Goal: Task Accomplishment & Management: Complete application form

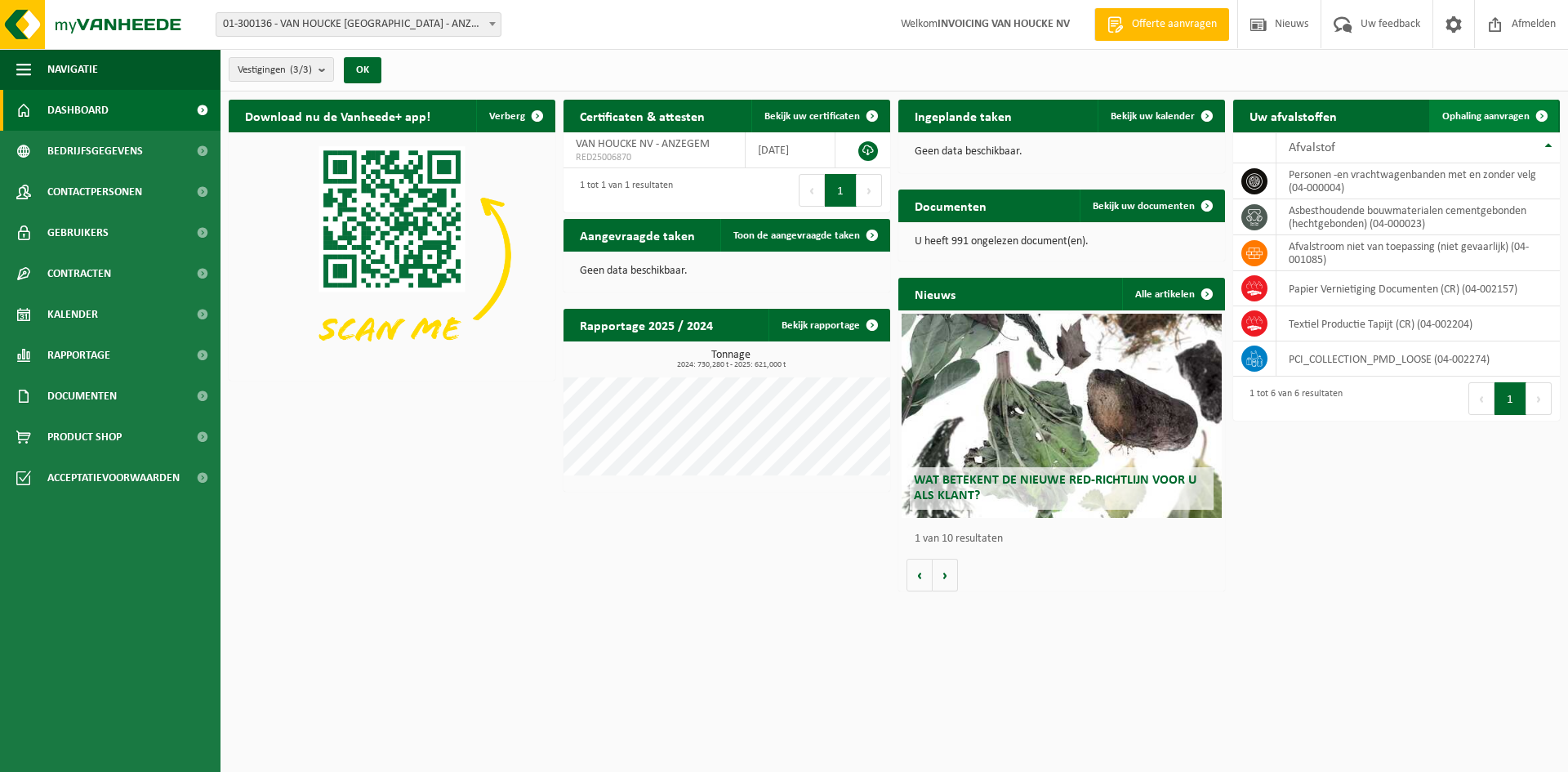
click at [1477, 113] on span "Ophaling aanvragen" at bounding box center [1486, 116] width 88 height 11
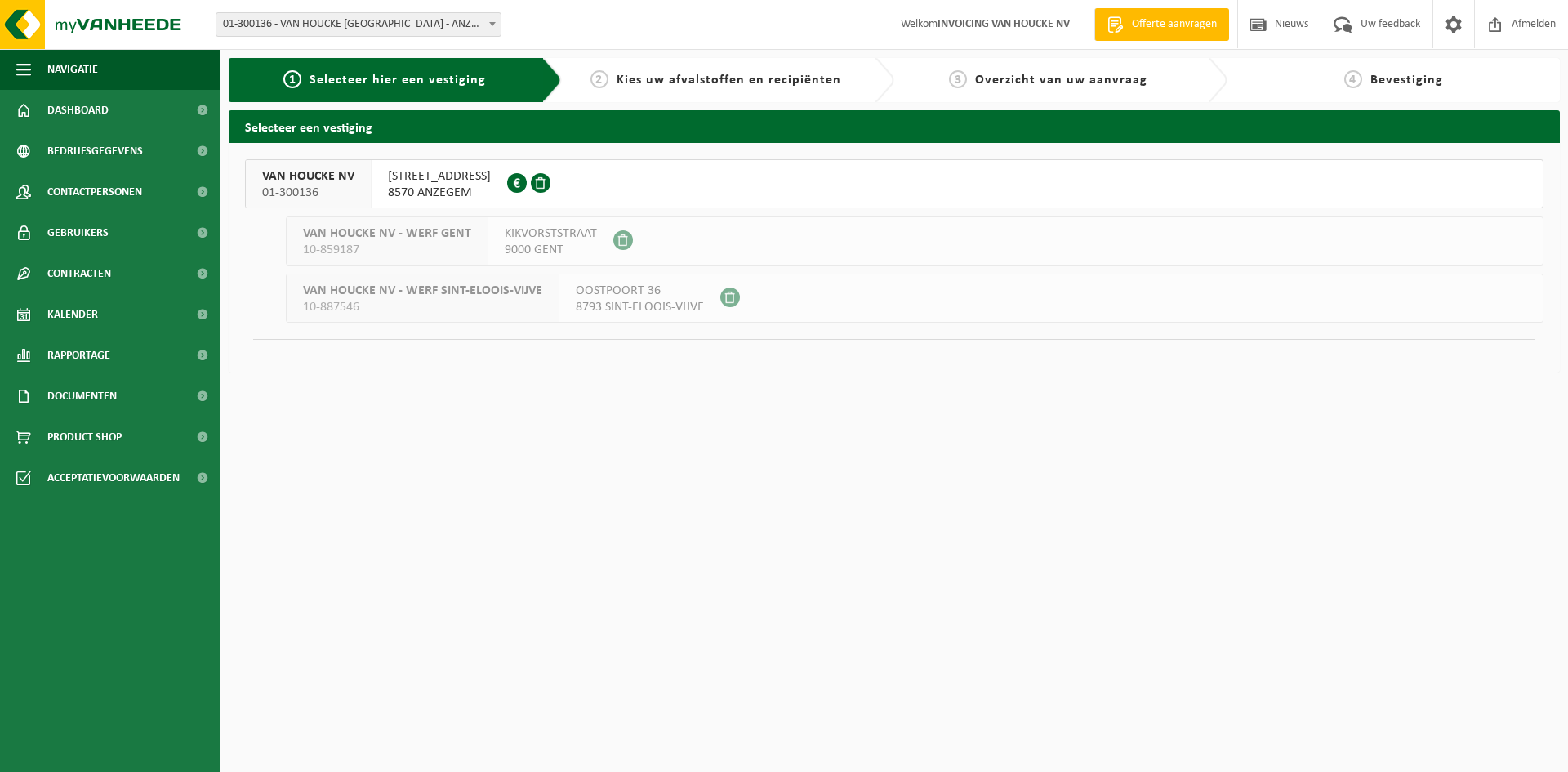
click at [430, 184] on span "8570 ANZEGEM" at bounding box center [439, 193] width 103 height 16
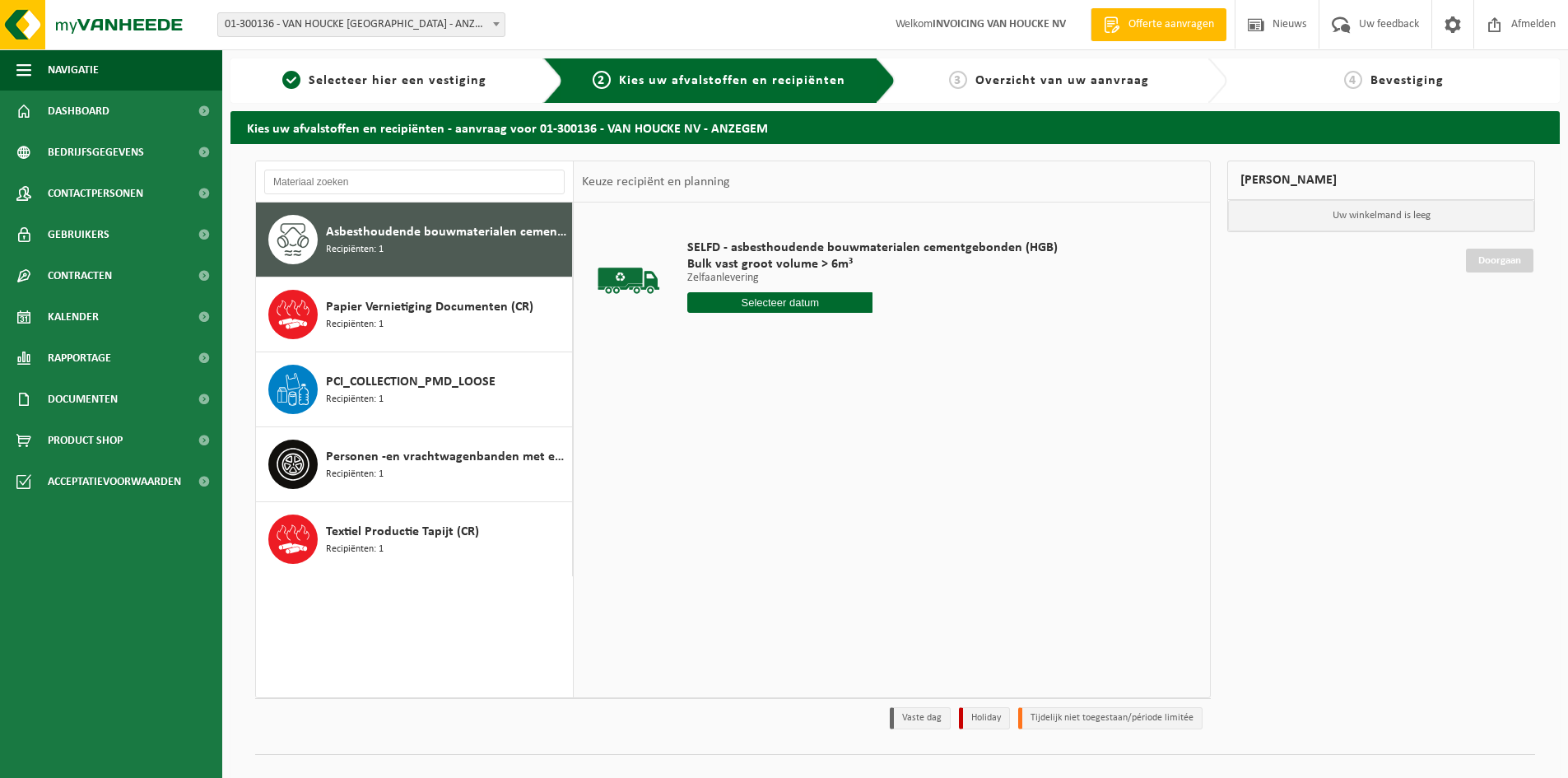
click at [784, 300] on input "text" at bounding box center [779, 302] width 185 height 21
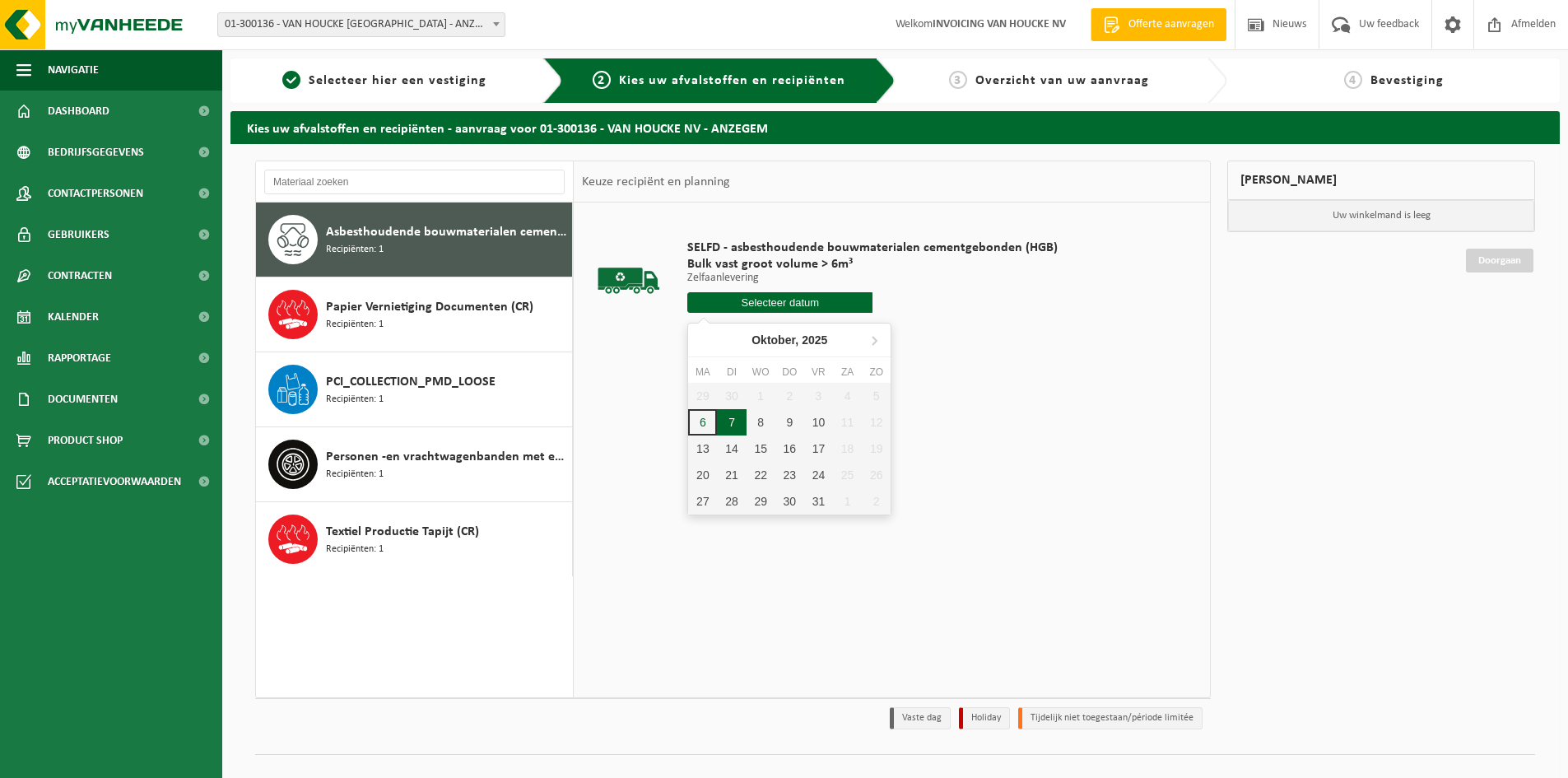
click at [735, 423] on div "7" at bounding box center [731, 421] width 29 height 26
type input "Van [DATE]"
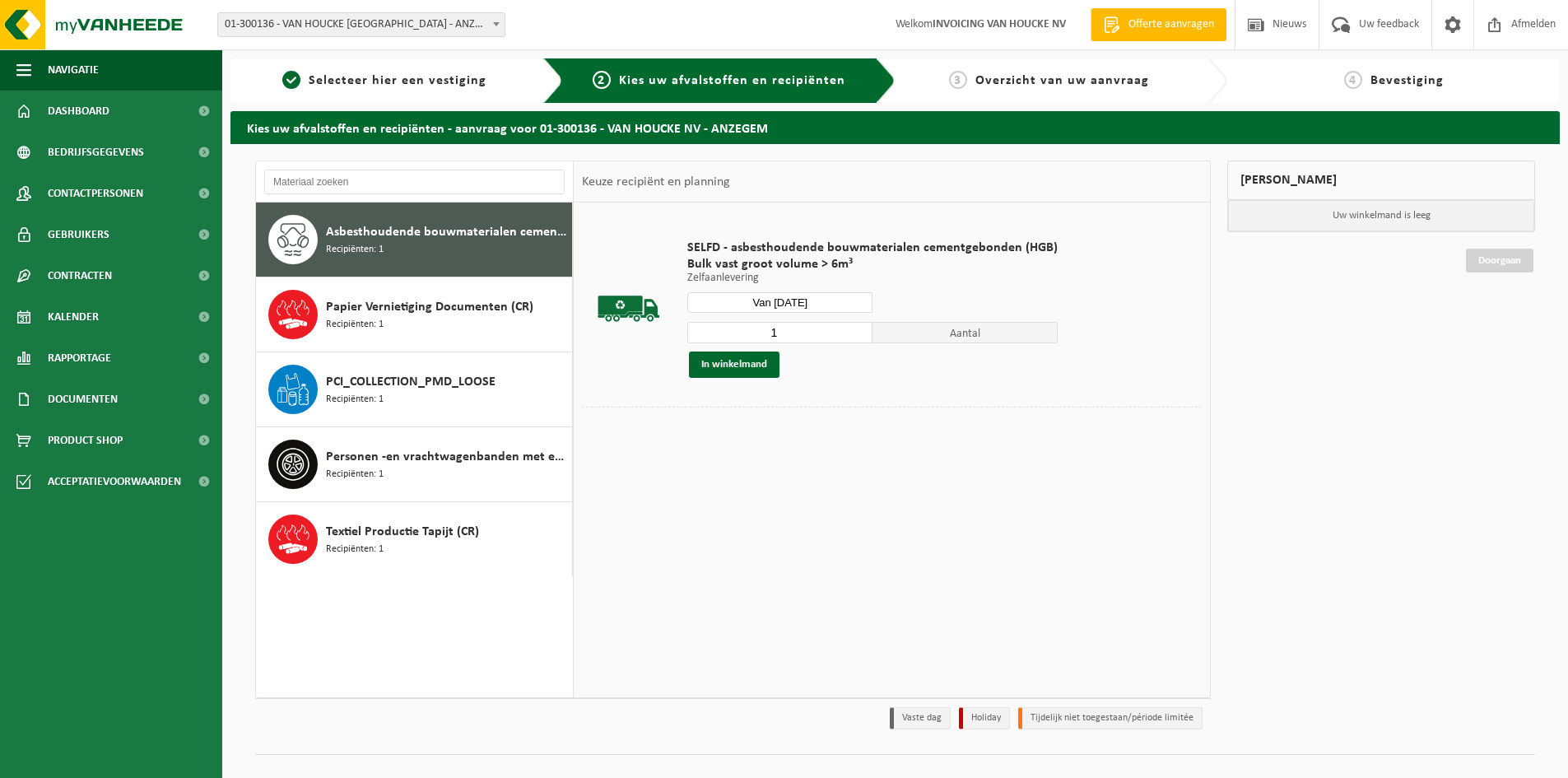
click at [823, 301] on input "Van [DATE]" at bounding box center [779, 302] width 185 height 21
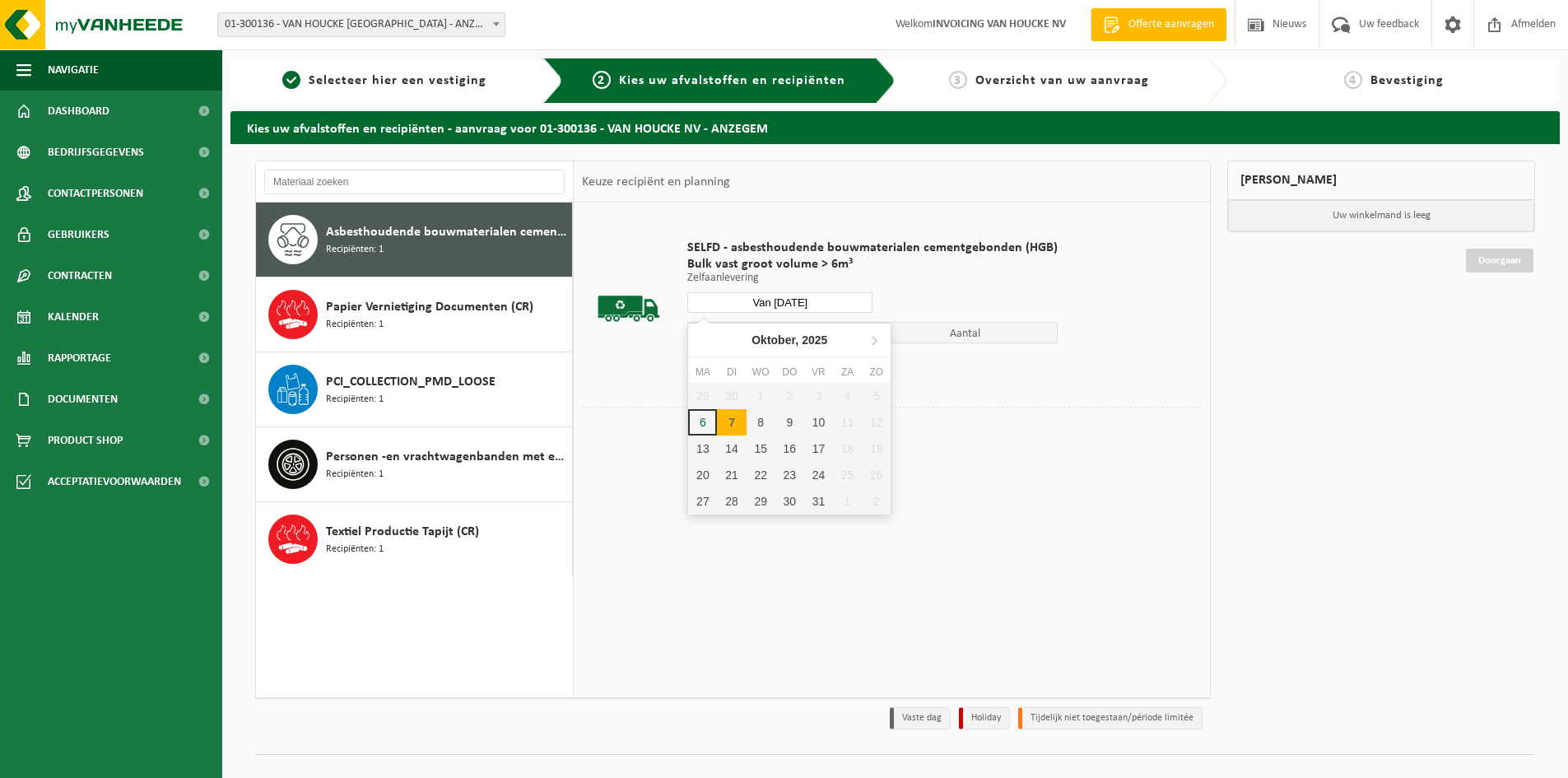
click at [941, 284] on div "SELFD - asbesthoudende bouwmaterialen cementgebonden (HGB) Bulk vast groot volu…" at bounding box center [872, 309] width 387 height 171
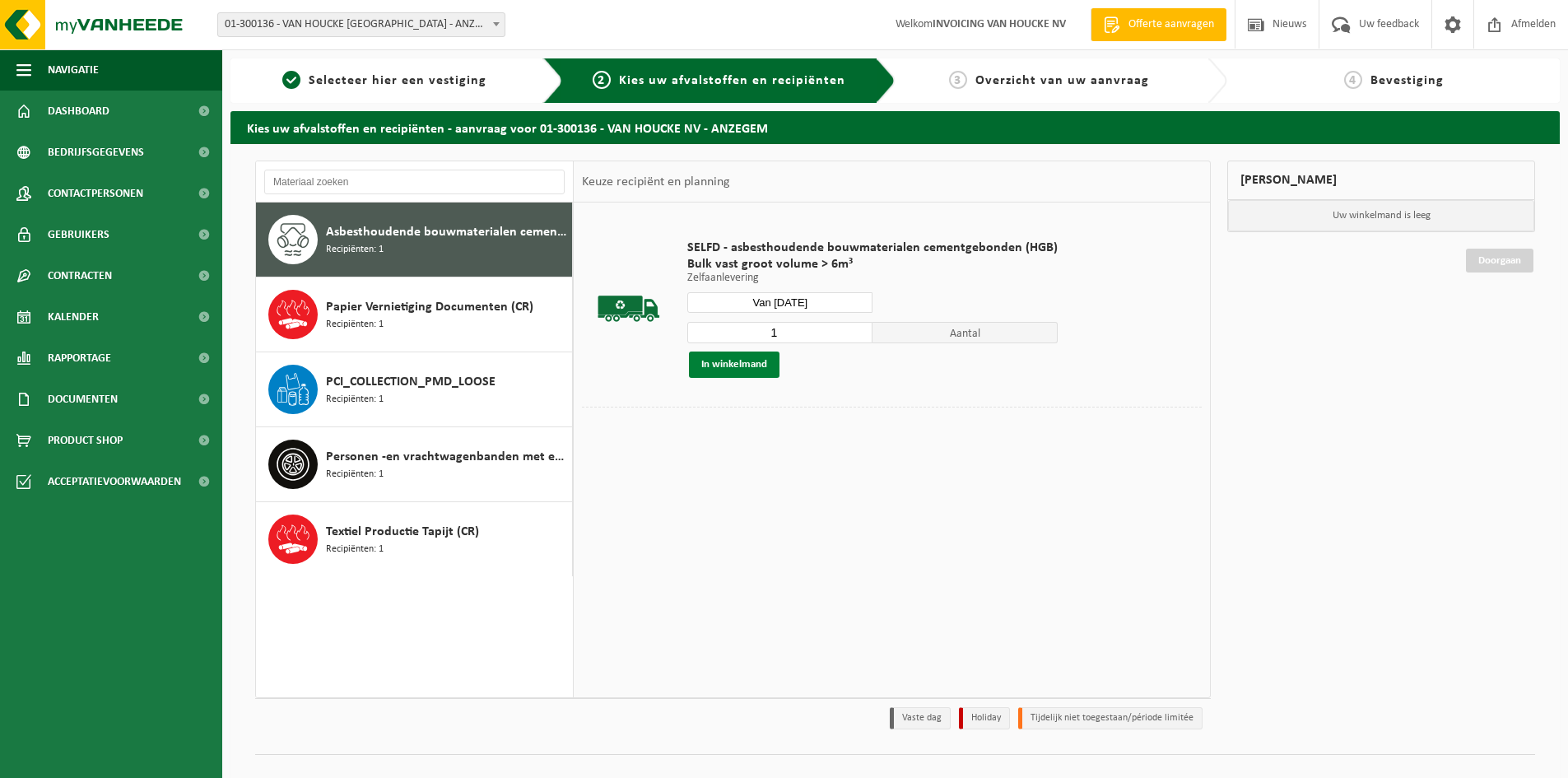
click at [736, 363] on button "In winkelmand" at bounding box center [734, 364] width 90 height 26
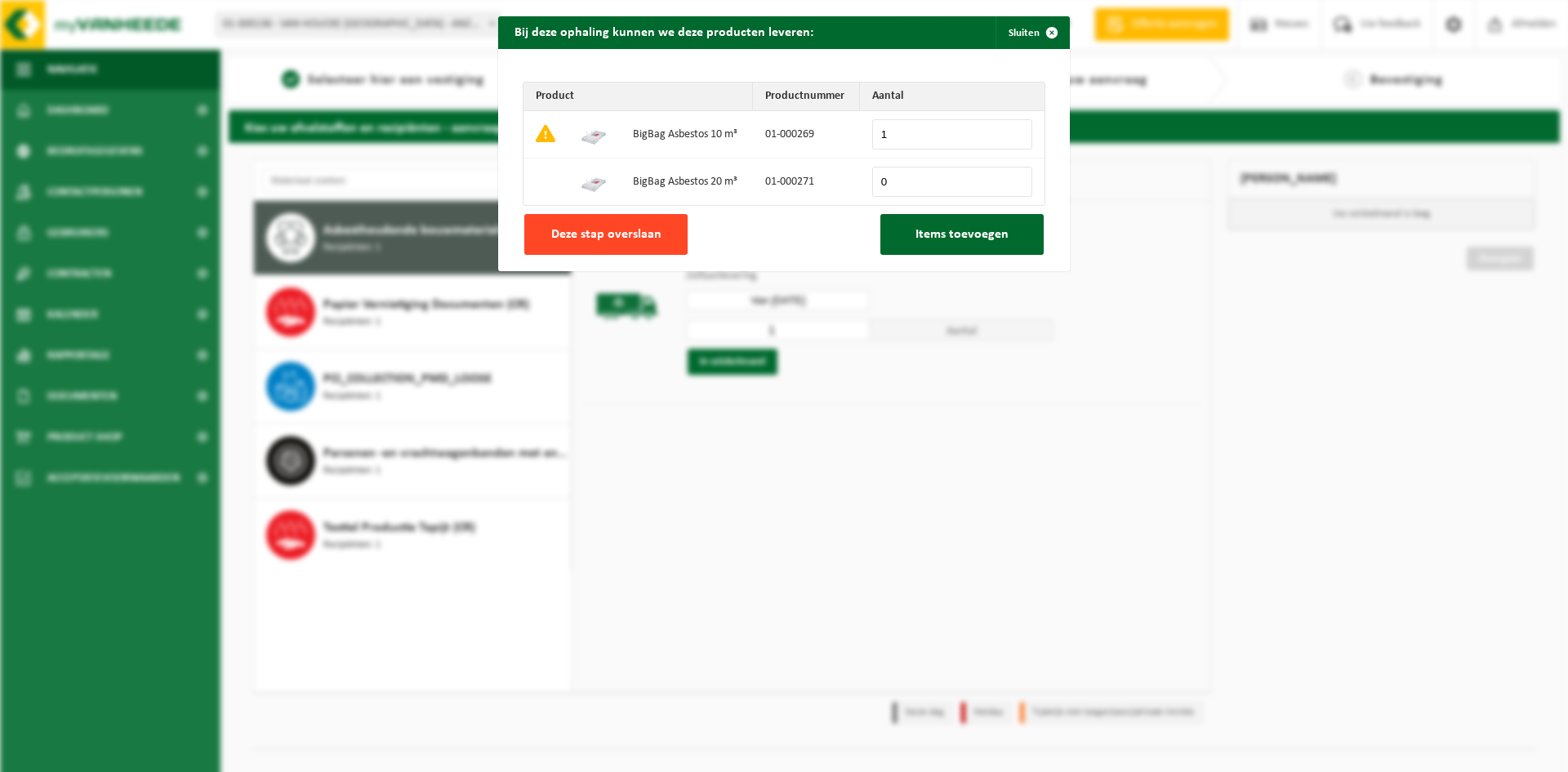
click at [626, 236] on span "Deze stap overslaan" at bounding box center [606, 234] width 110 height 13
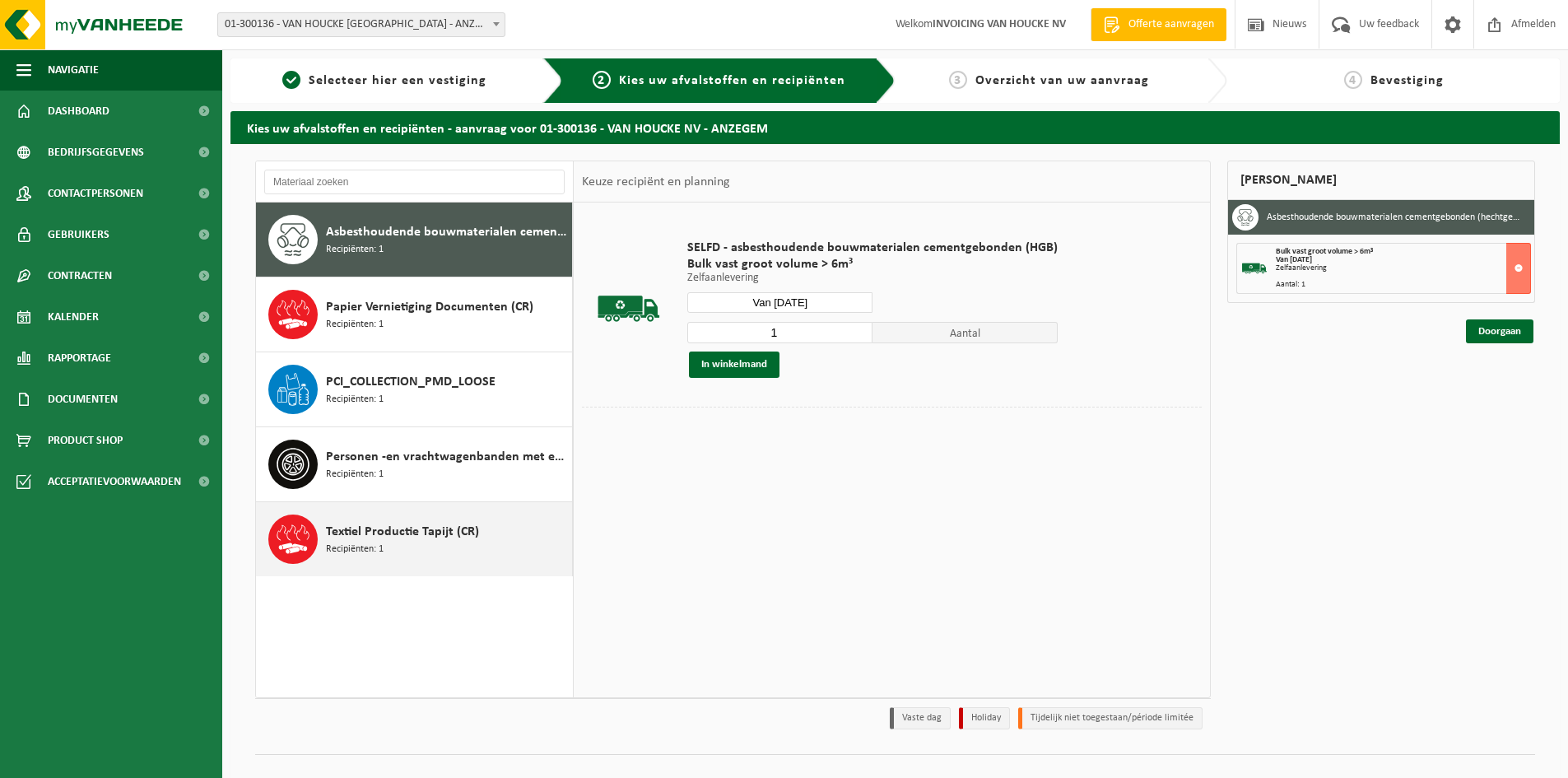
click at [447, 550] on div "Textiel Productie Tapijt (CR) Recipiënten: 1" at bounding box center [447, 539] width 242 height 50
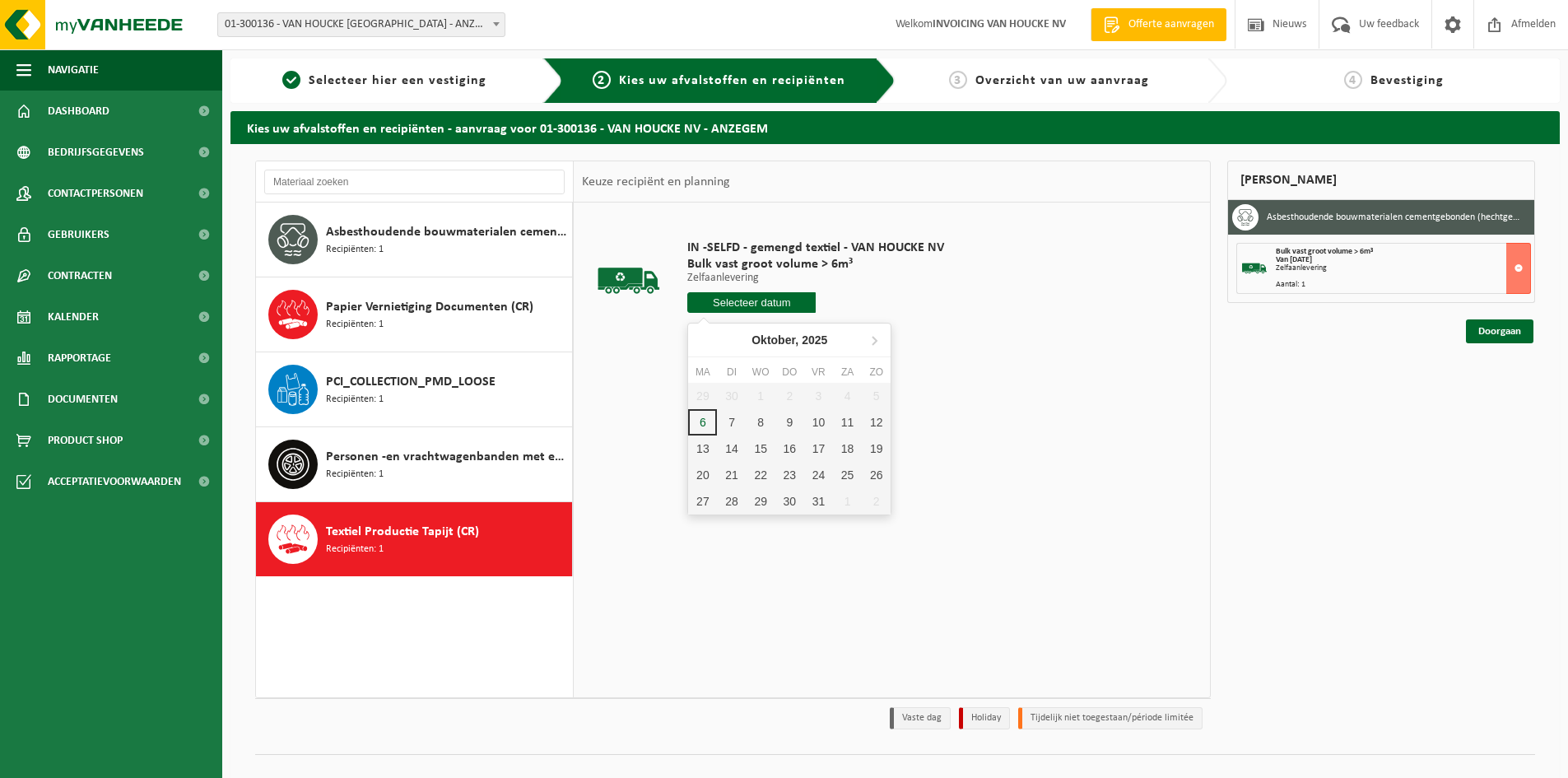
click at [761, 310] on input "text" at bounding box center [751, 302] width 128 height 21
click at [737, 423] on div "7" at bounding box center [731, 421] width 29 height 26
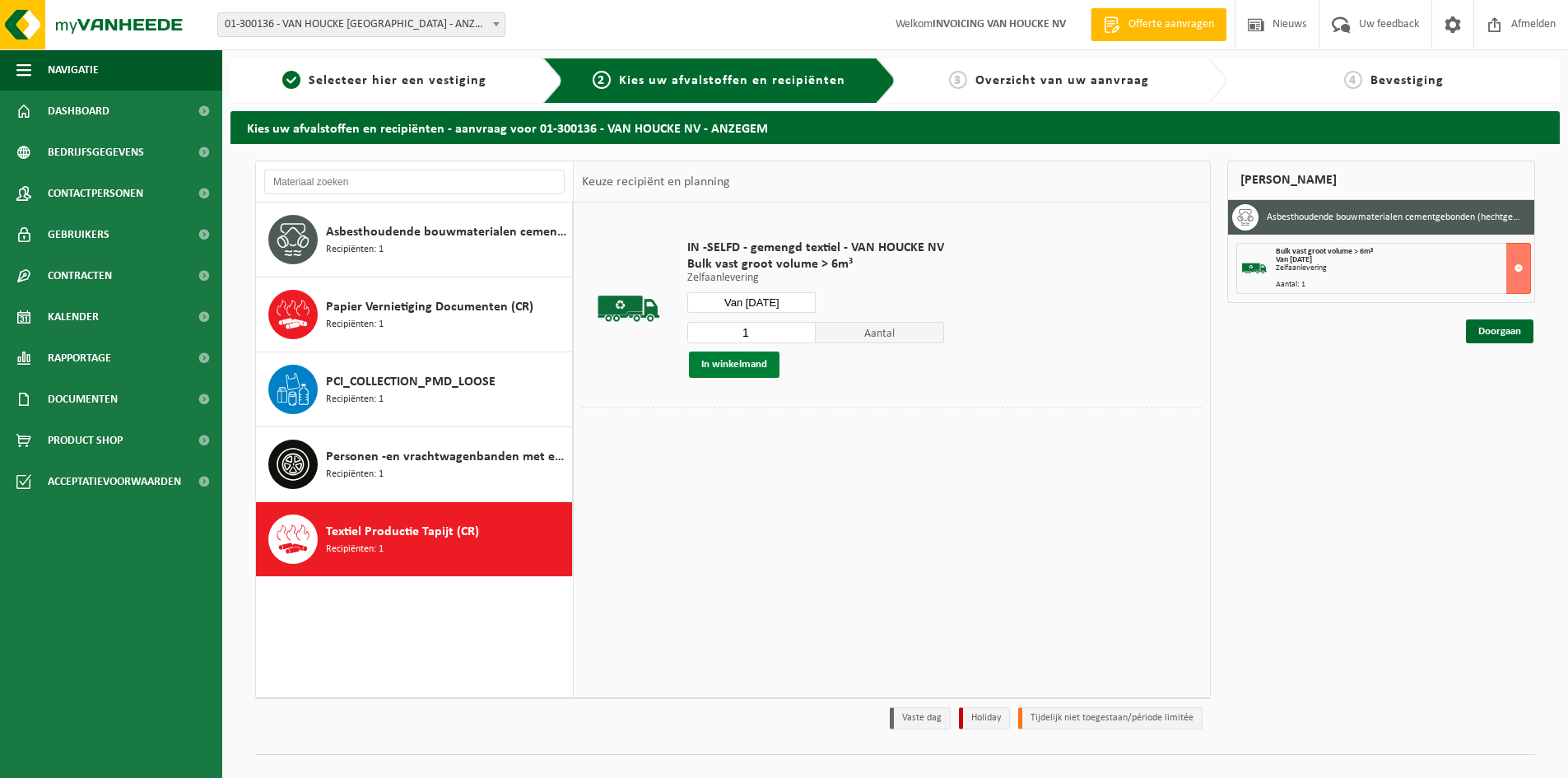
click at [758, 366] on button "In winkelmand" at bounding box center [734, 364] width 90 height 26
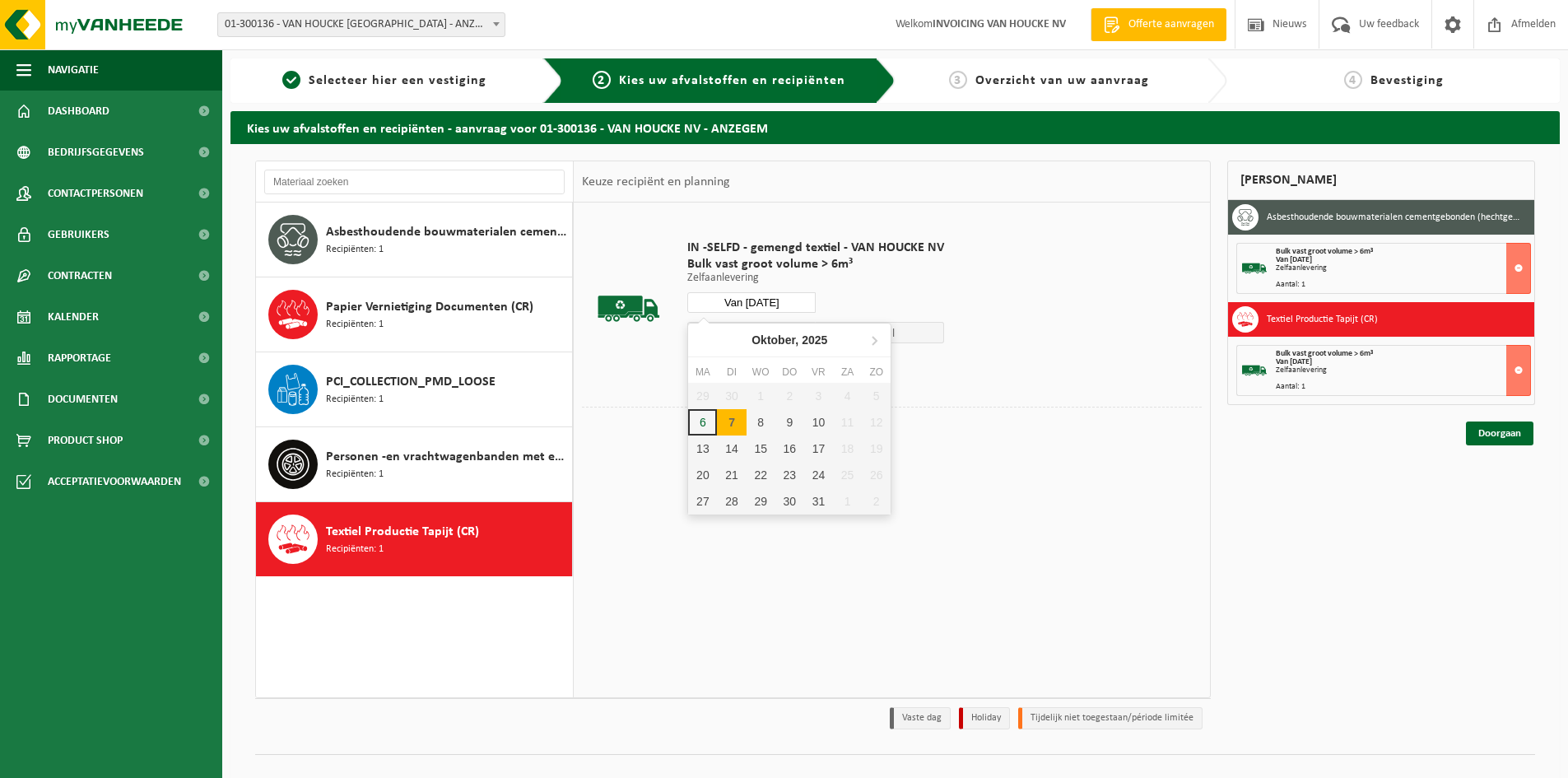
click at [751, 299] on input "Van [DATE]" at bounding box center [751, 302] width 128 height 21
click at [764, 421] on div "8" at bounding box center [761, 421] width 29 height 26
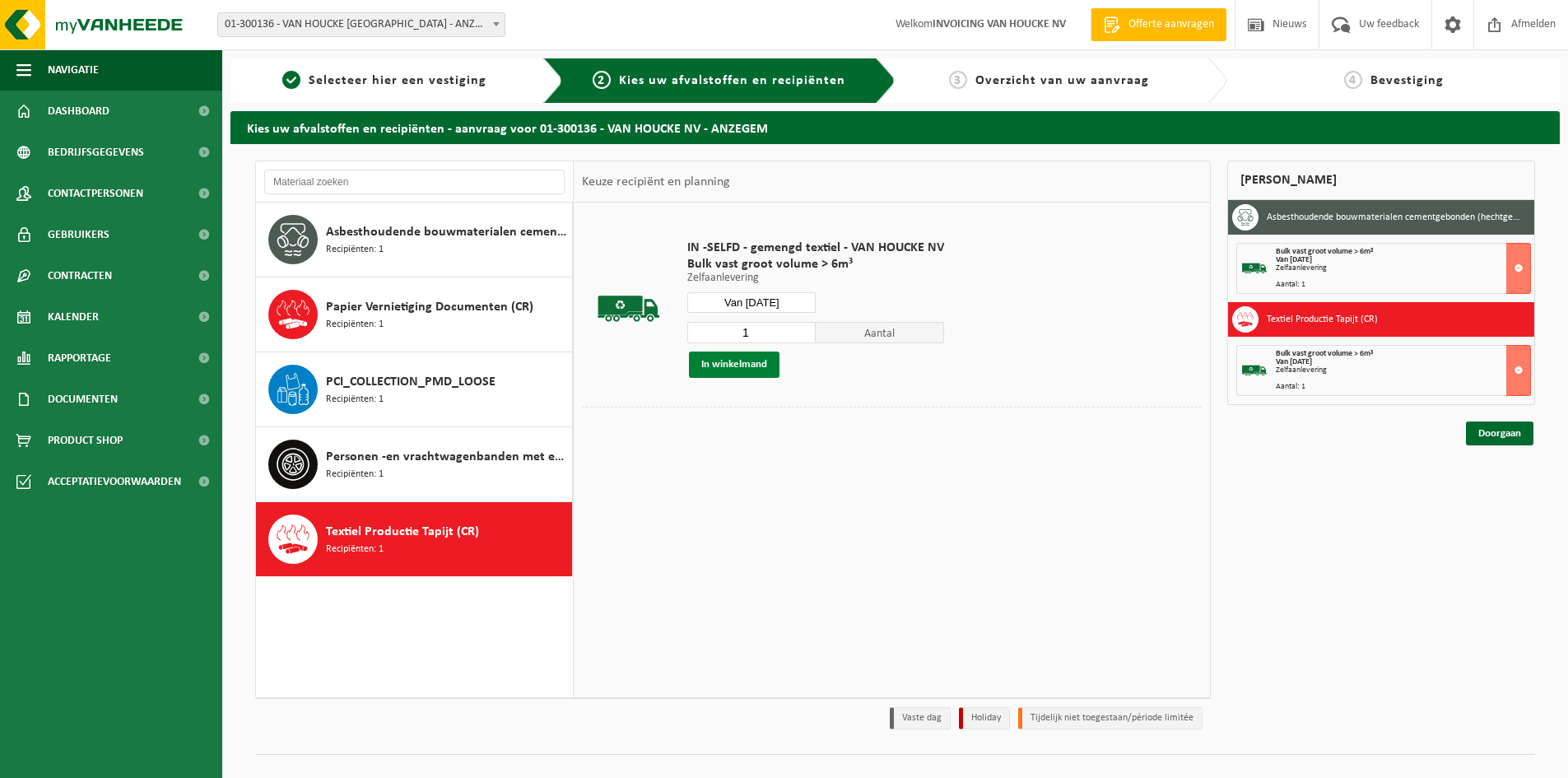
click at [752, 368] on button "In winkelmand" at bounding box center [734, 364] width 90 height 26
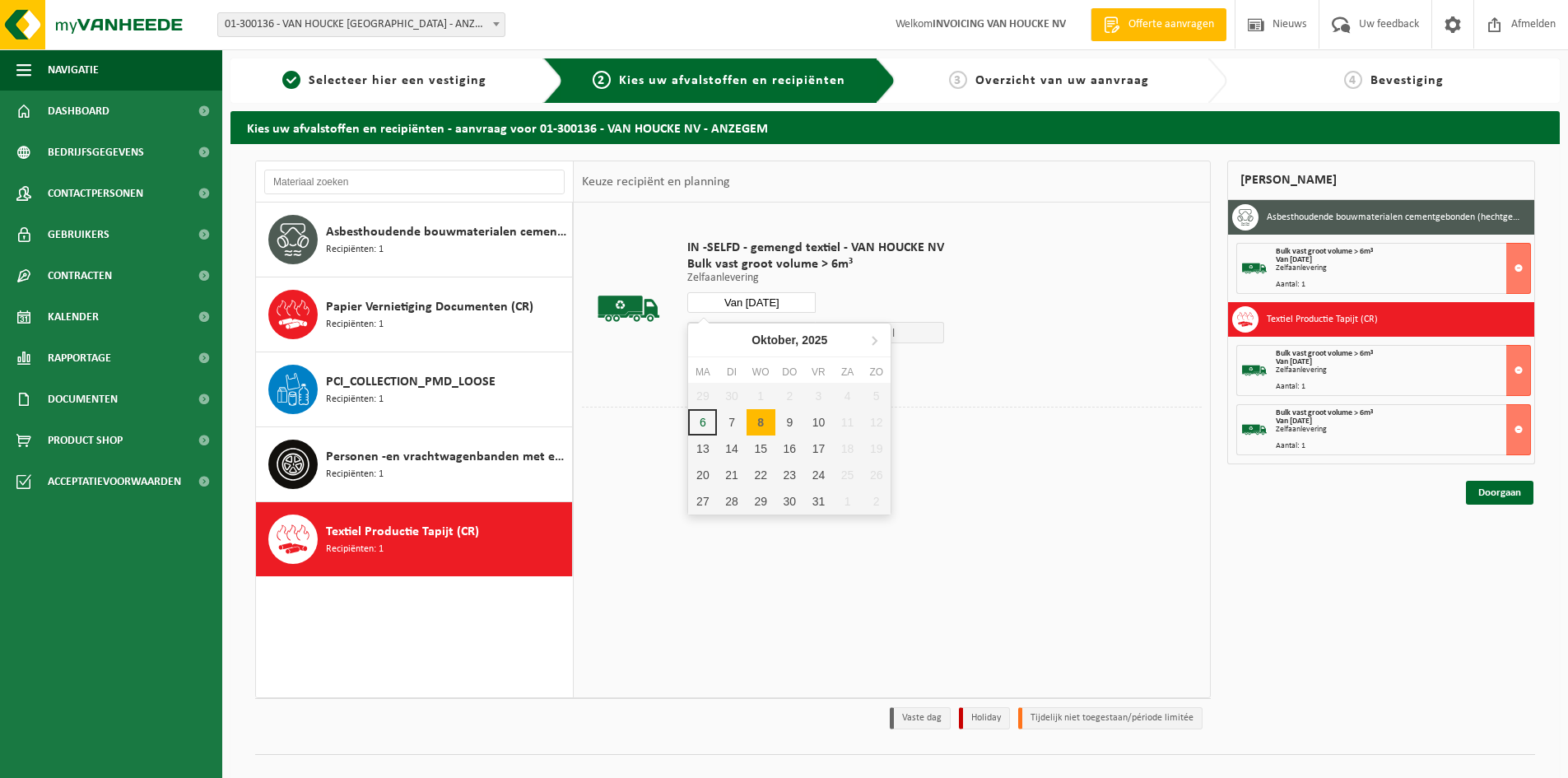
click at [752, 299] on input "Van 2025-10-08" at bounding box center [751, 302] width 128 height 21
click at [798, 419] on div "9" at bounding box center [790, 421] width 29 height 26
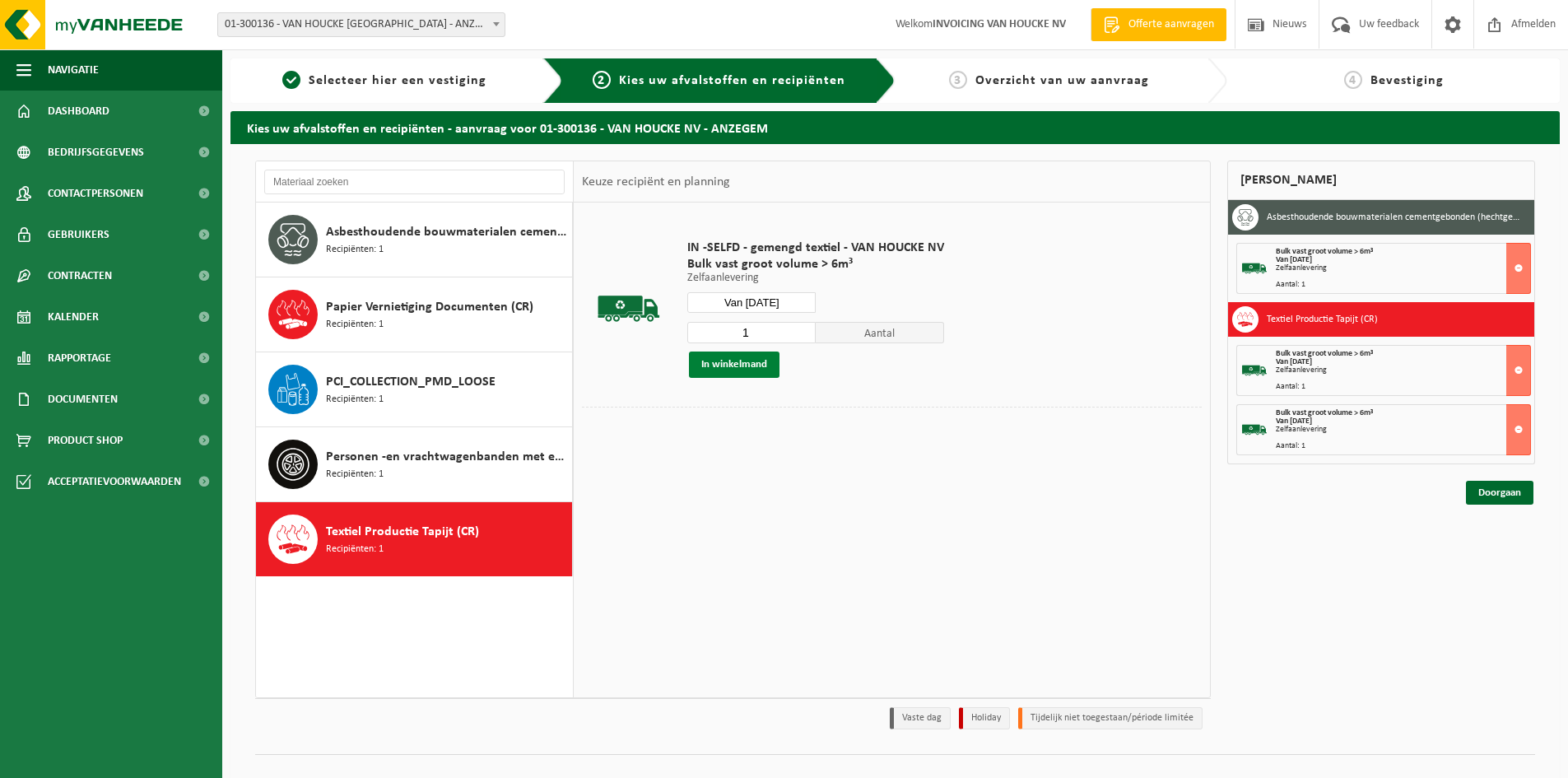
click at [753, 361] on button "In winkelmand" at bounding box center [734, 364] width 90 height 26
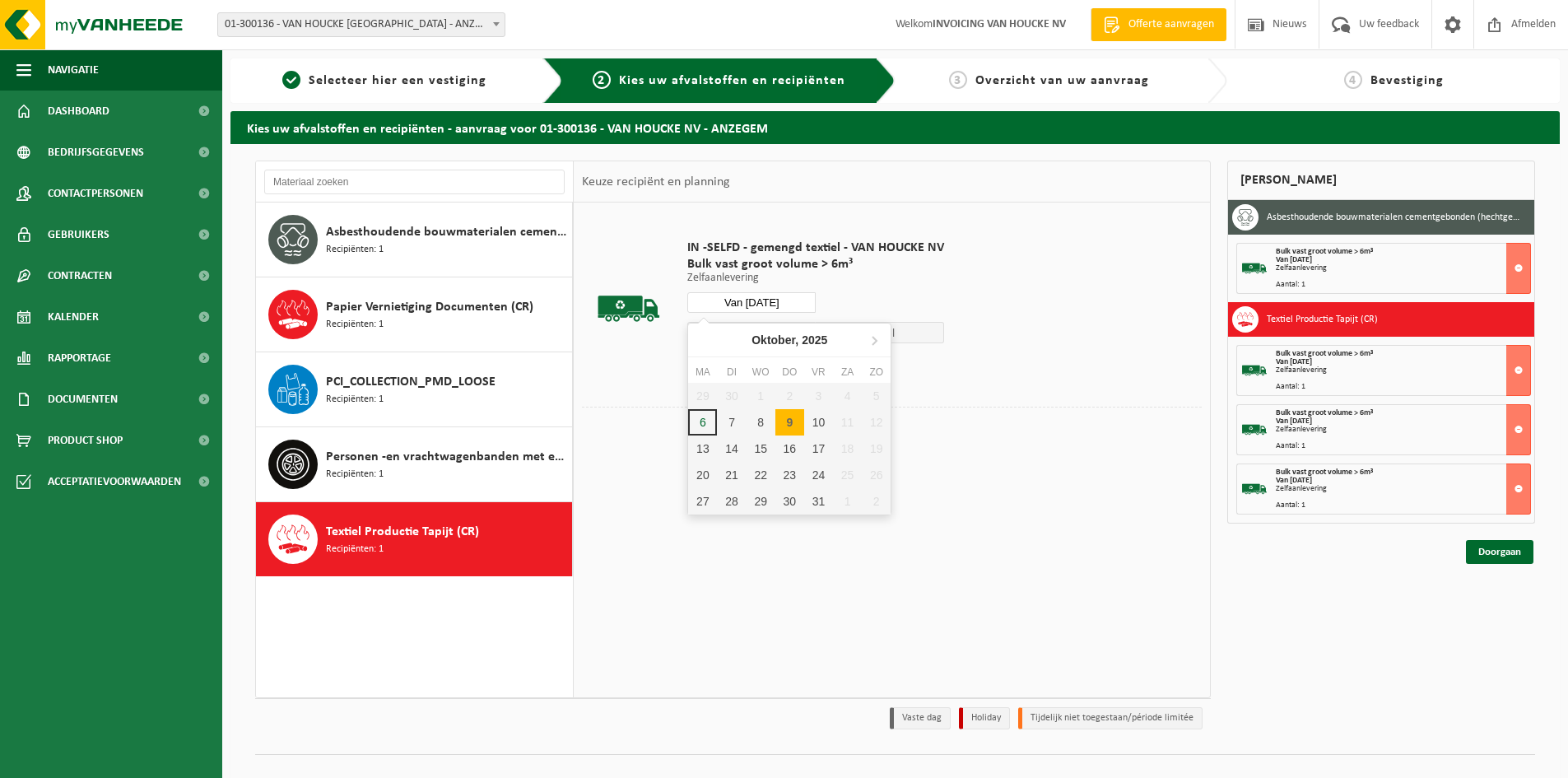
click at [781, 301] on input "Van 2025-10-09" at bounding box center [751, 302] width 128 height 21
click at [735, 446] on div "14" at bounding box center [731, 448] width 29 height 26
type input "Van 2025-10-14"
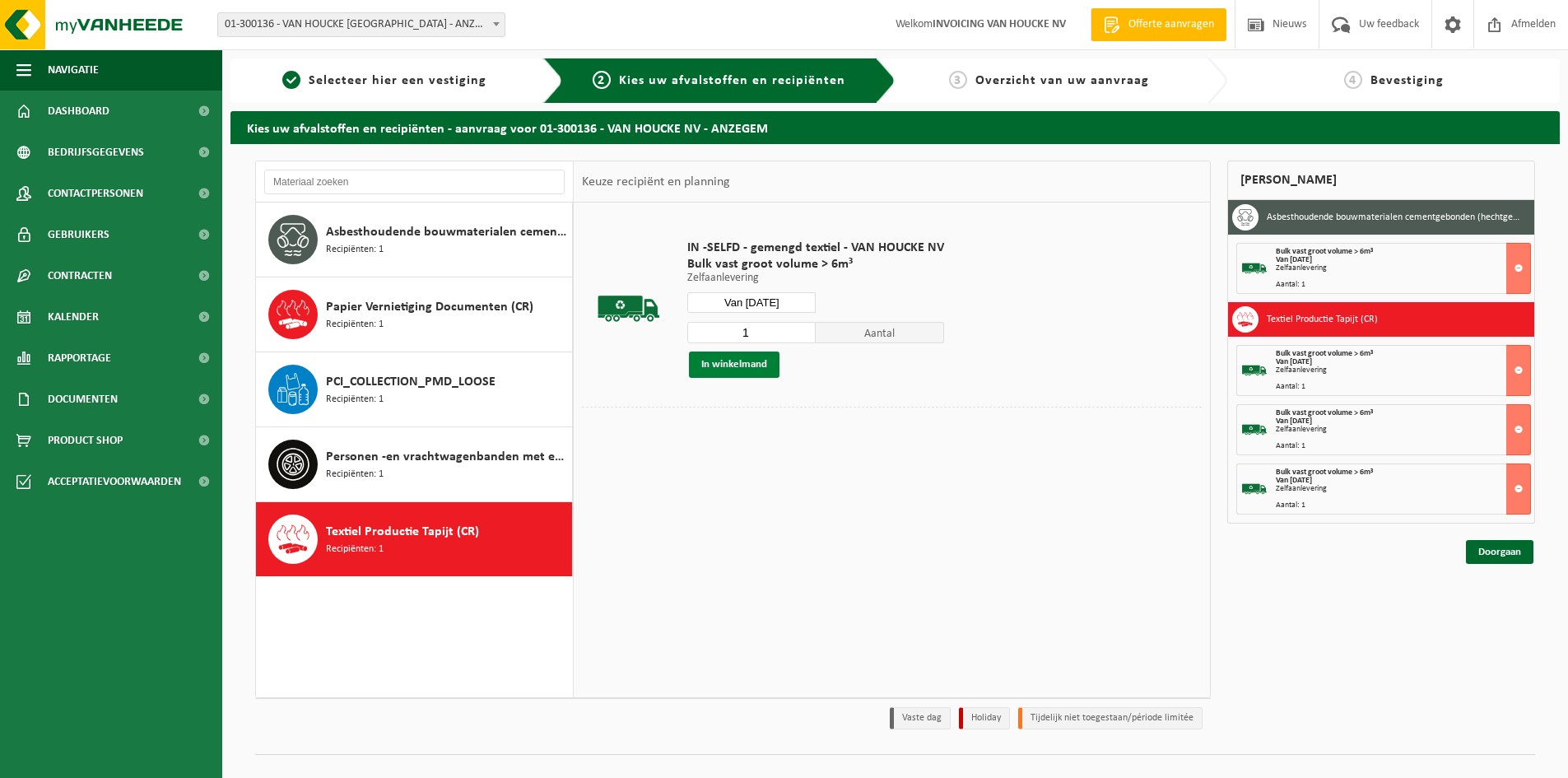
click at [761, 368] on button "In winkelmand" at bounding box center [734, 364] width 90 height 26
click at [1498, 613] on link "Doorgaan" at bounding box center [1499, 611] width 68 height 23
